Goal: Information Seeking & Learning: Learn about a topic

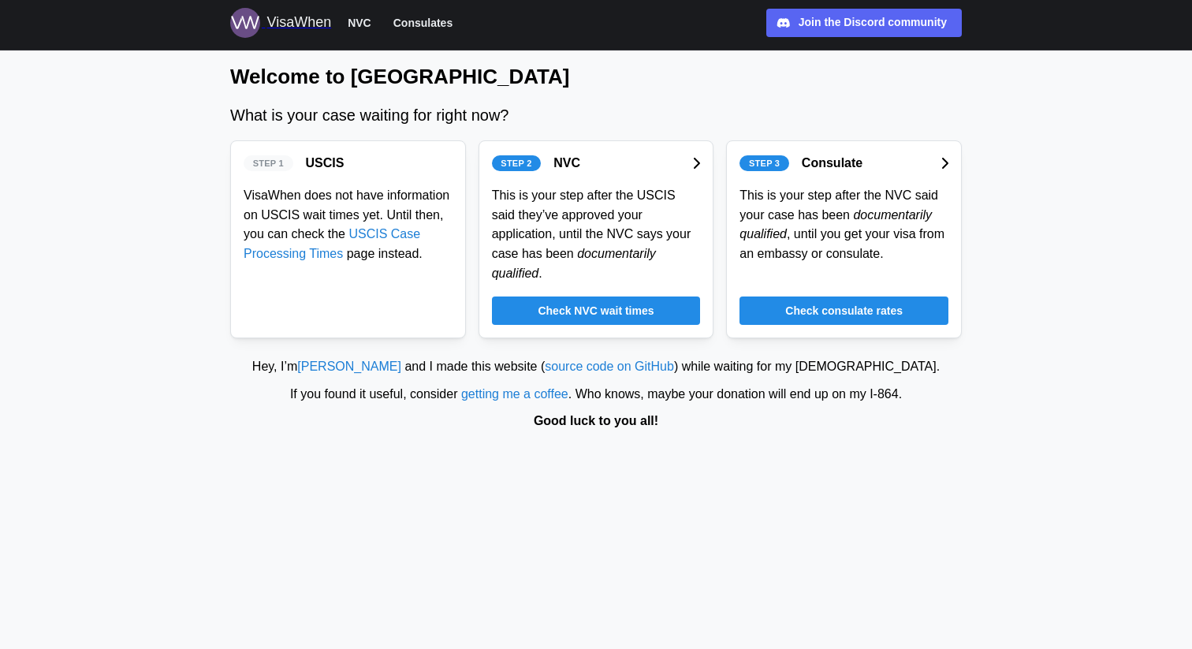
click at [695, 311] on link "Check NVC wait times" at bounding box center [596, 310] width 209 height 28
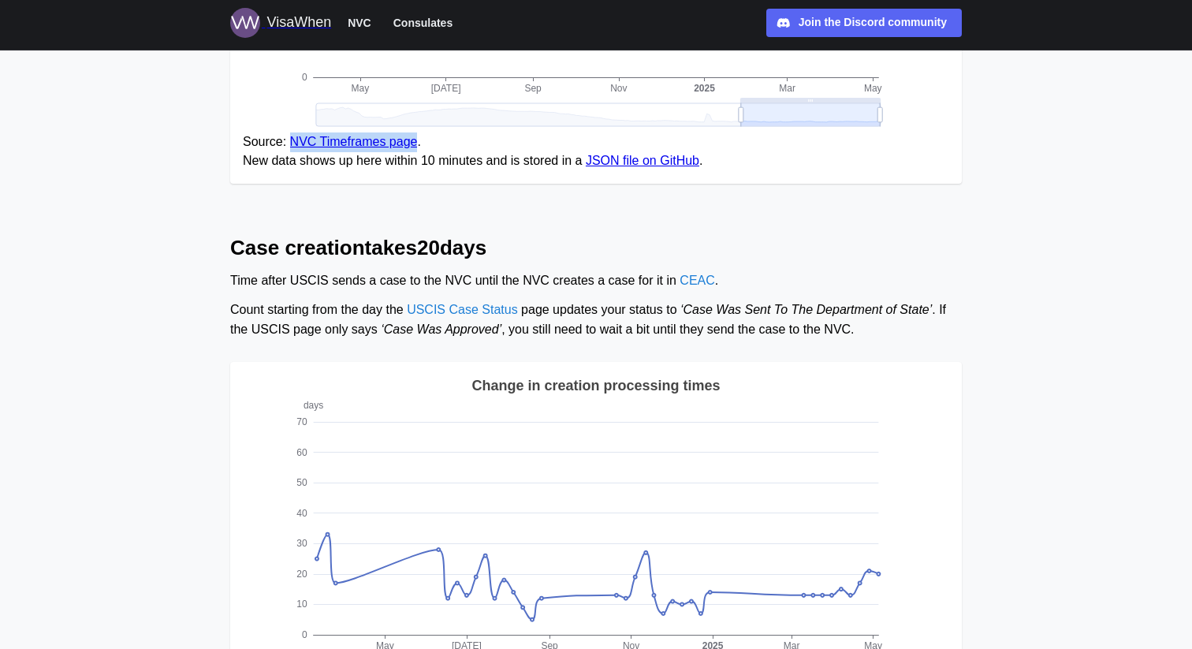
scroll to position [512, 0]
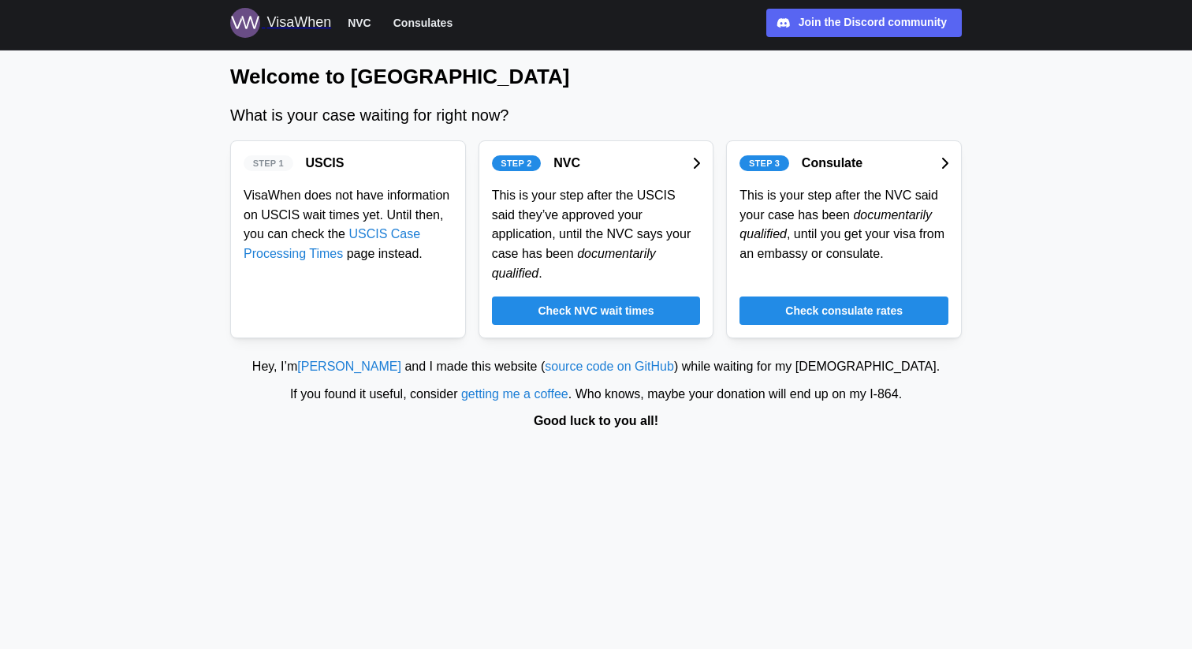
click at [792, 309] on span "Check consulate rates" at bounding box center [843, 310] width 117 height 27
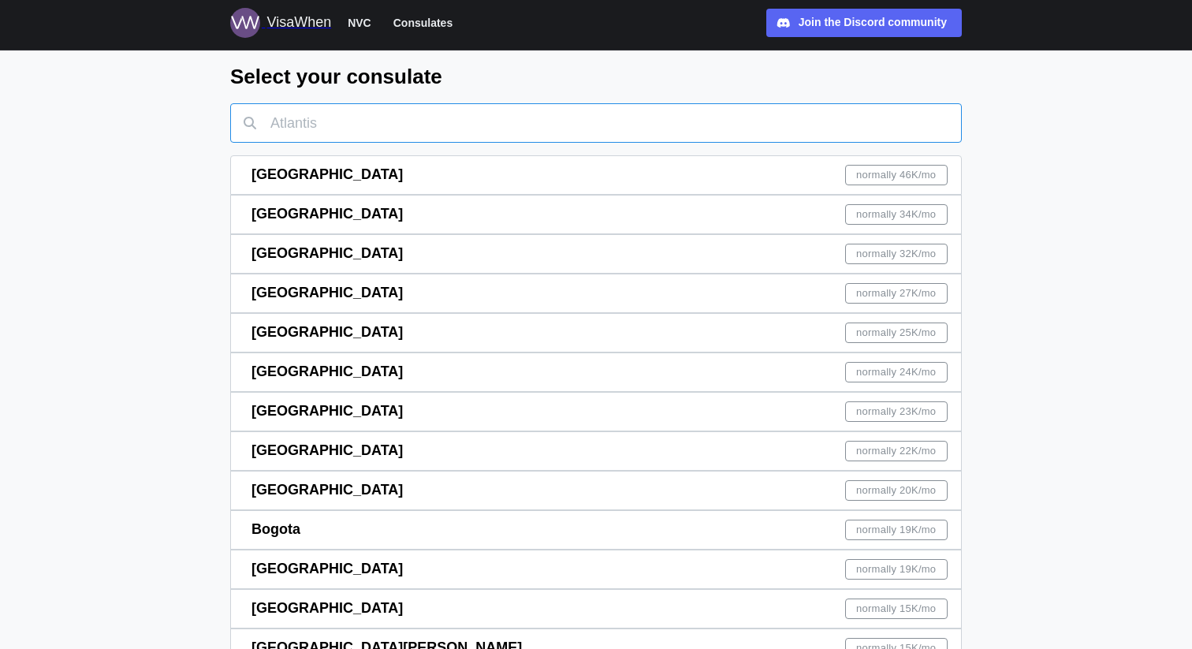
click at [613, 134] on input "text" at bounding box center [596, 122] width 732 height 39
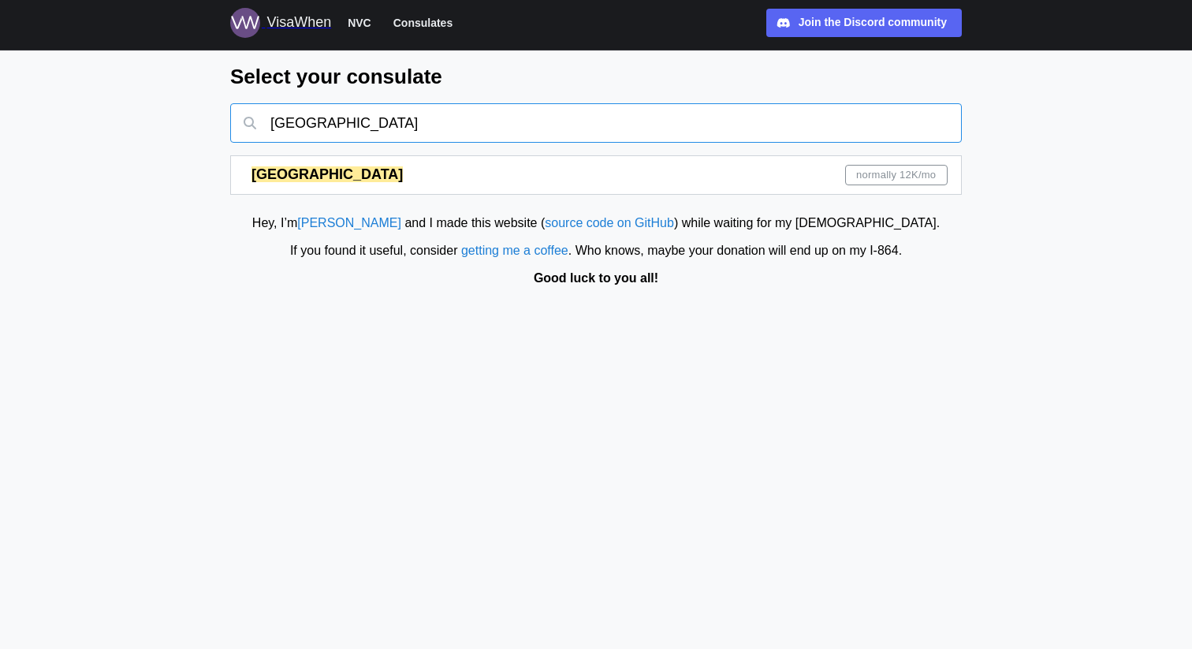
type input "[GEOGRAPHIC_DATA]"
click at [837, 177] on div "London normally 12K /mo" at bounding box center [600, 175] width 696 height 38
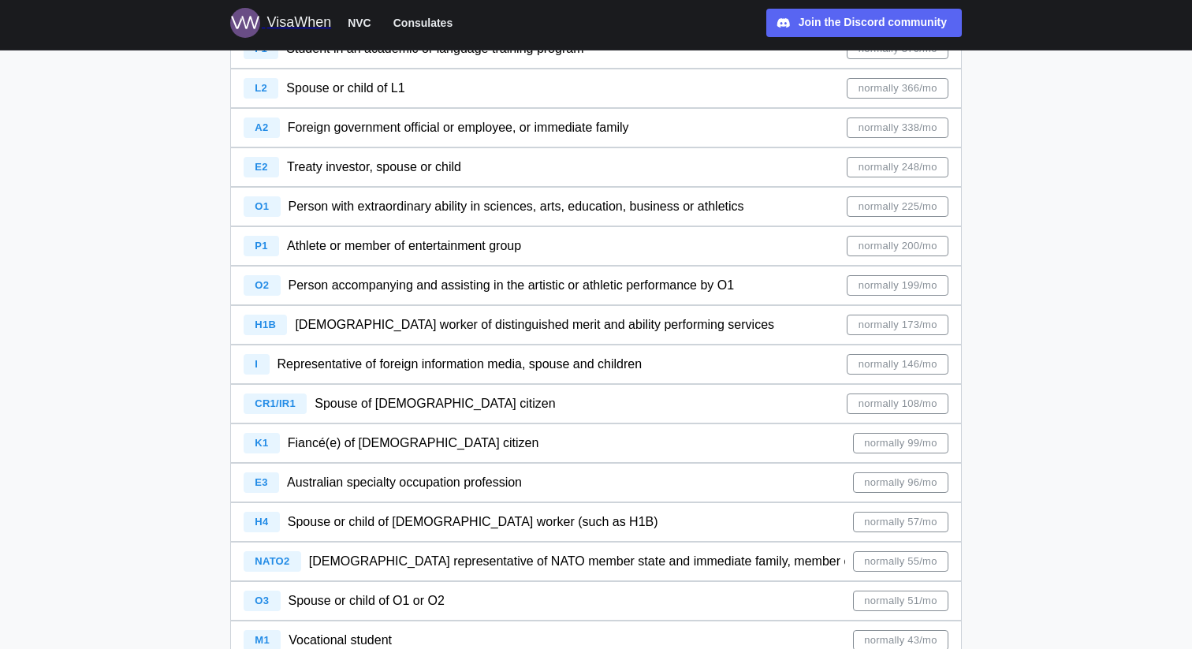
scroll to position [6546, 0]
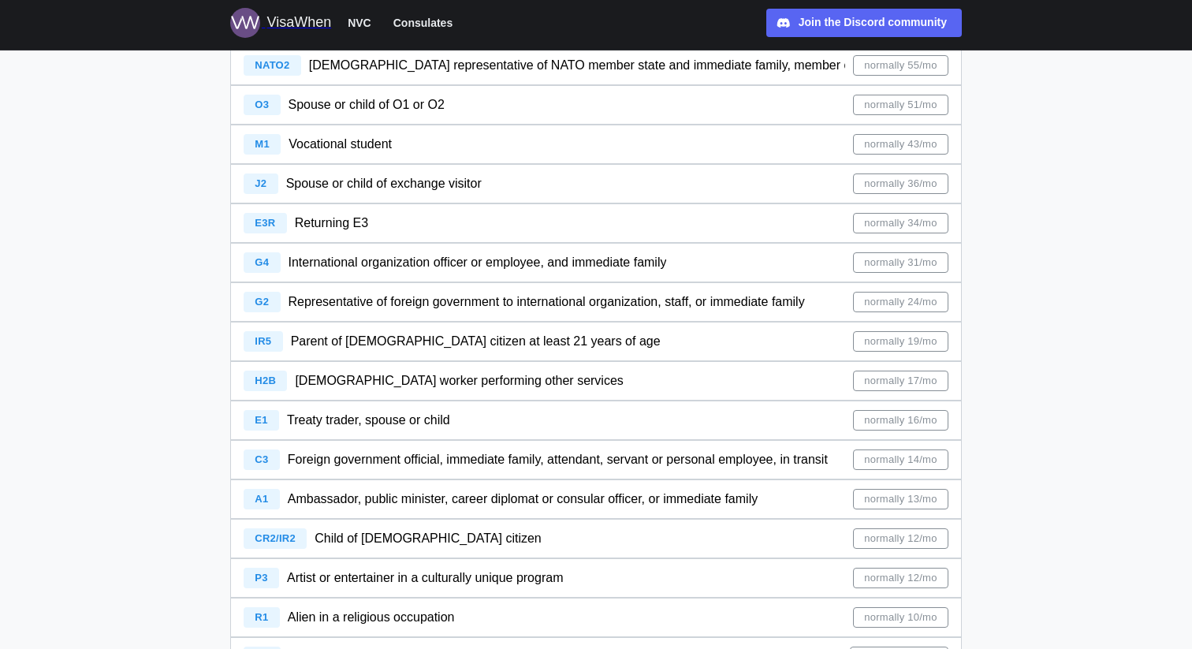
scroll to position [17, 0]
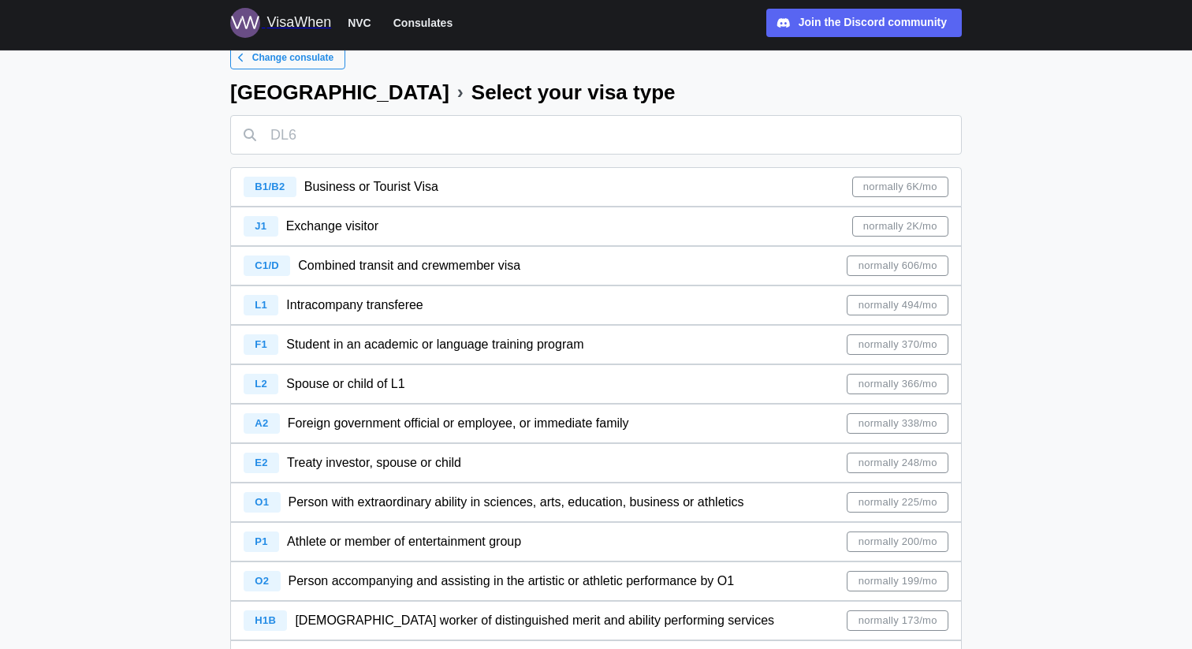
click at [386, 196] on div "B1/B2 Business or Tourist Visa" at bounding box center [341, 187] width 195 height 20
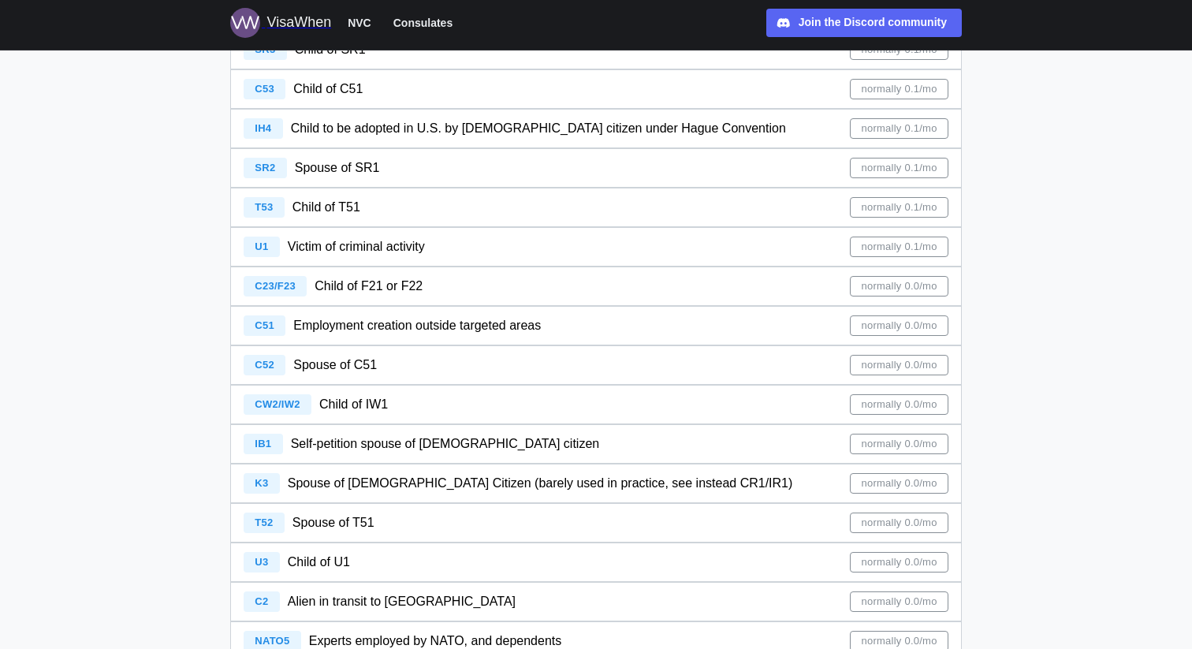
scroll to position [3846, 0]
